Goal: Task Accomplishment & Management: Manage account settings

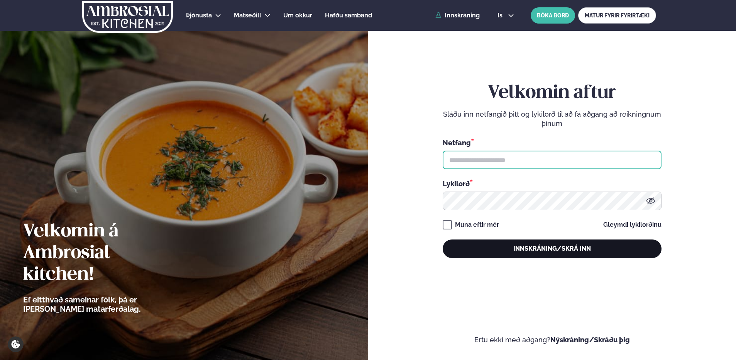
type input "**********"
click at [483, 250] on button "Innskráning/Skrá inn" at bounding box center [552, 248] width 219 height 19
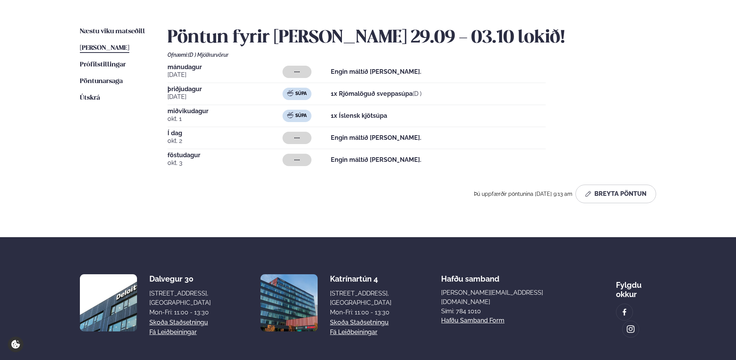
scroll to position [193, 0]
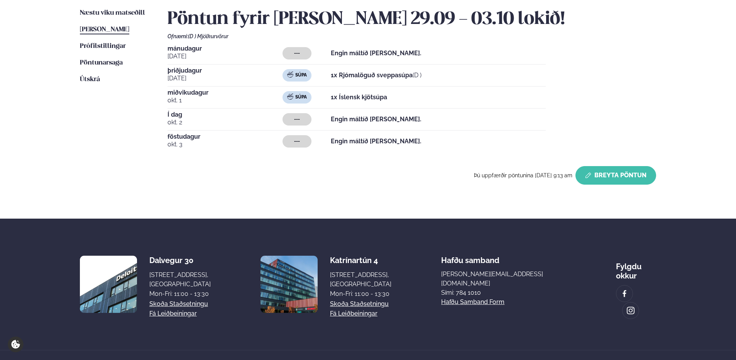
click at [621, 174] on button "Breyta Pöntun" at bounding box center [615, 175] width 81 height 19
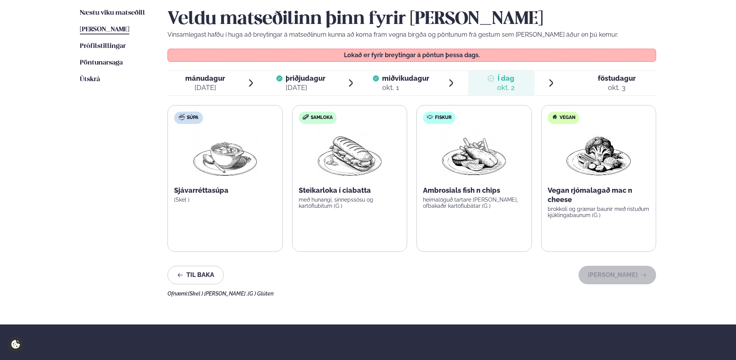
click at [624, 76] on span "föstudagur" at bounding box center [617, 78] width 38 height 8
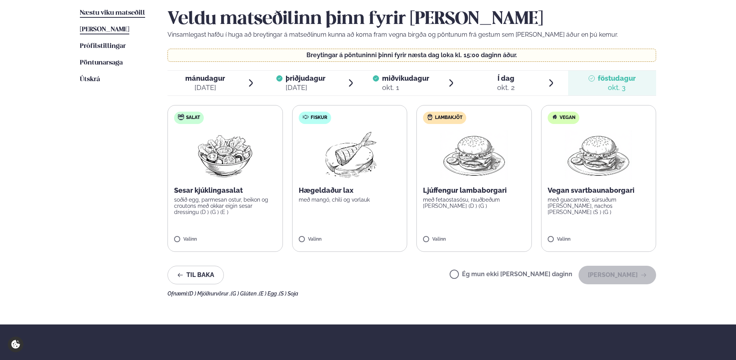
click at [99, 14] on span "Næstu viku matseðill" at bounding box center [112, 13] width 65 height 7
